Goal: Task Accomplishment & Management: Use online tool/utility

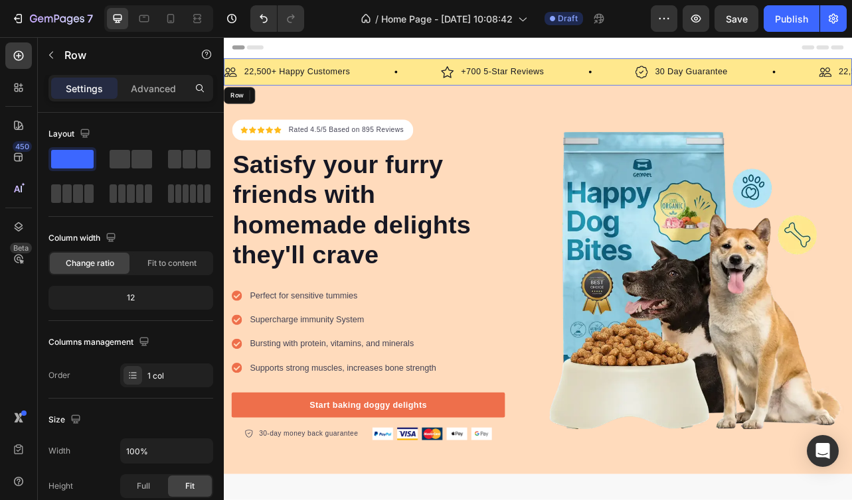
click at [898, 70] on div "Image 22,500+ Happy Customers Text Block Row Image +700 5-Star Reviews Text Blo…" at bounding box center [622, 81] width 797 height 35
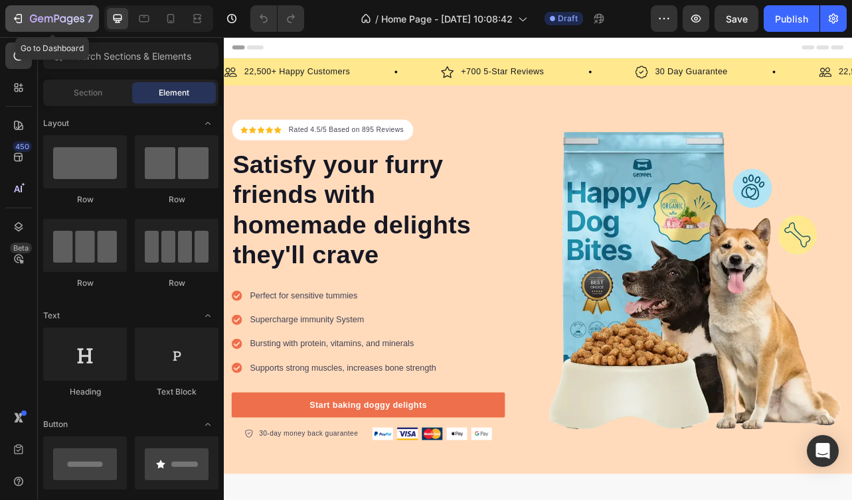
click at [66, 17] on icon "button" at bounding box center [63, 19] width 6 height 6
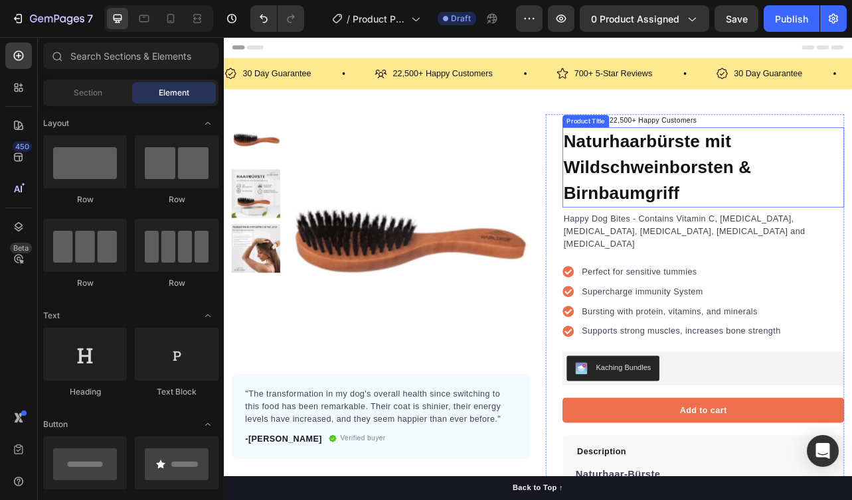
click at [789, 216] on h1 "Naturhaarbürste mit Wildschweinborsten & Birnbaumgriff" at bounding box center [831, 203] width 357 height 102
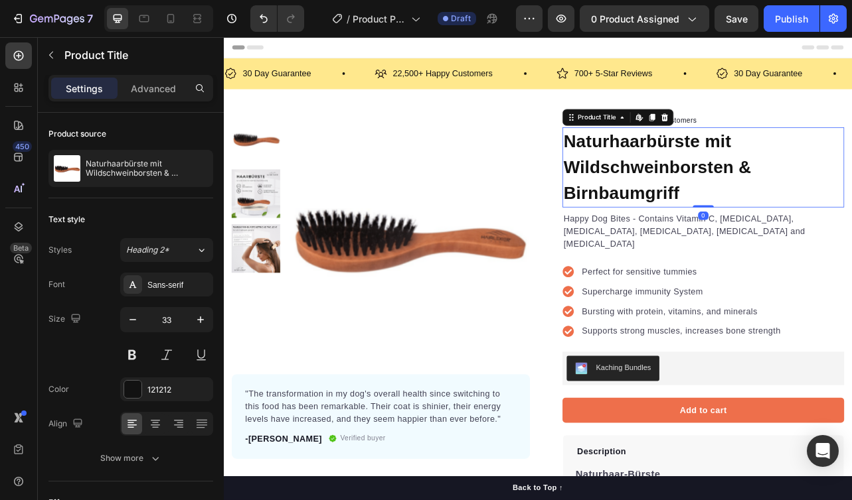
click at [801, 228] on h1 "Naturhaarbürste mit Wildschweinborsten & Birnbaumgriff" at bounding box center [831, 203] width 357 height 102
click at [783, 221] on h1 "Naturhaarbürste mit Wildschweinborsten & Birnbaumgriff" at bounding box center [831, 203] width 357 height 102
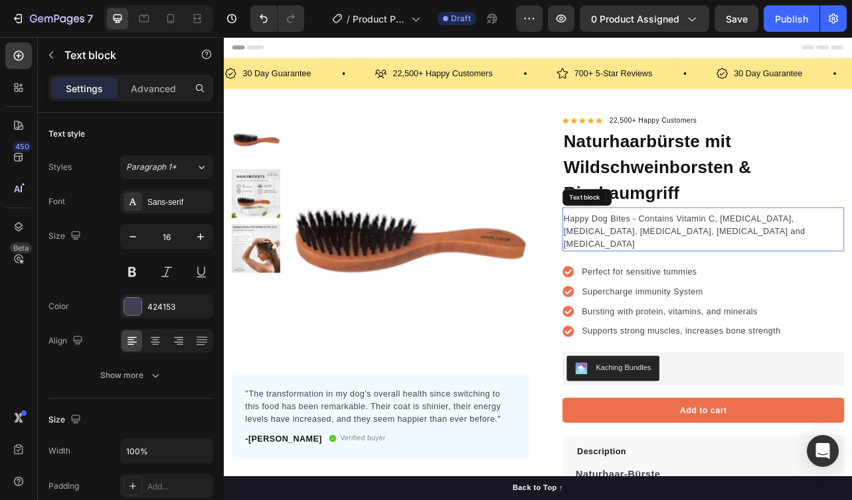
click at [778, 277] on p "Happy Dog Bites - Contains Vitamin C, Vitamin E, Vitamin B2, Vitamin B1, Vitami…" at bounding box center [831, 284] width 354 height 48
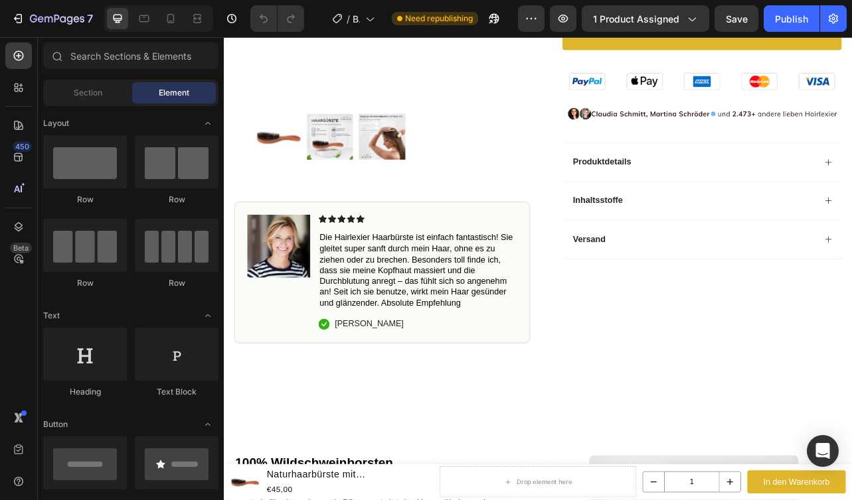
scroll to position [376, 0]
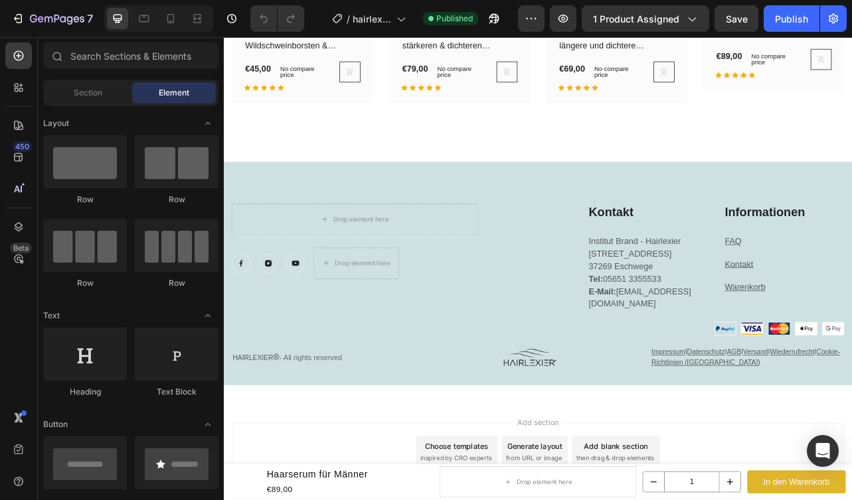
scroll to position [4068, 0]
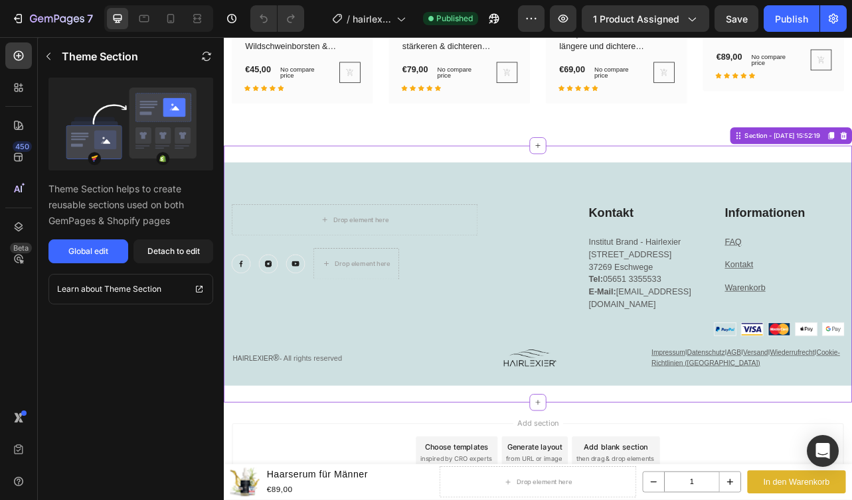
click at [682, 210] on div "Drop element here Row Image Image Image Drop element here Row Kontakt Heading I…" at bounding box center [622, 337] width 797 height 283
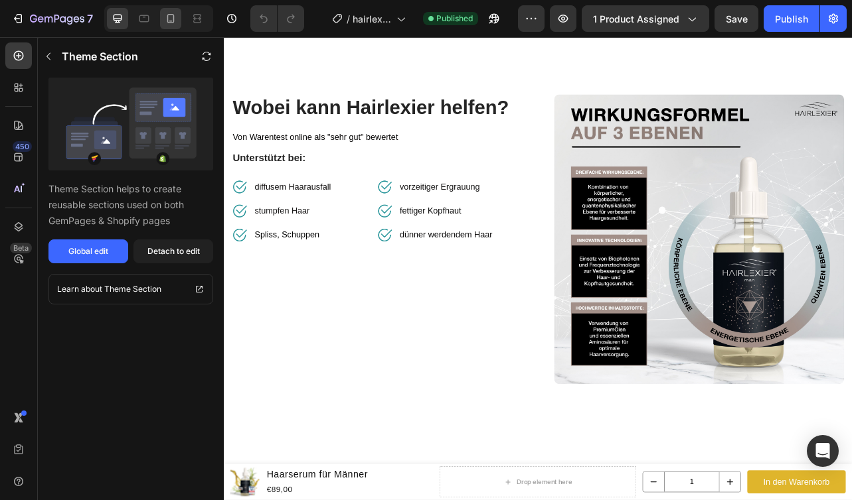
scroll to position [1815, 0]
